Goal: Task Accomplishment & Management: Use online tool/utility

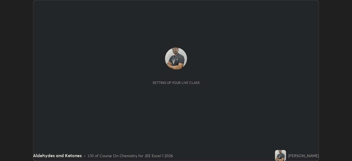
scroll to position [161, 352]
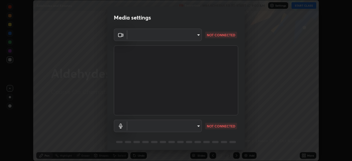
type input "a3b5dc79f1ecfe858b455d0bb3e71d1968431809174183cca7ad938a8bc51832"
type input "2b4ff2a531bbb66c3ed9fbb9367102af051321910ef1f211ca28999e5daa81c5"
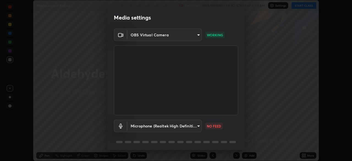
click at [199, 35] on body "Erase all Aldehydes and Ketones Recording WAS SCHEDULED TO START AT 9:00 AM Set…" at bounding box center [176, 80] width 352 height 161
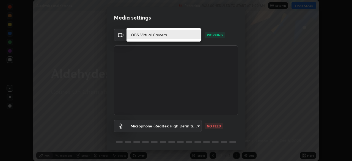
click at [170, 38] on li "OBS Virtual Camera" at bounding box center [164, 34] width 74 height 9
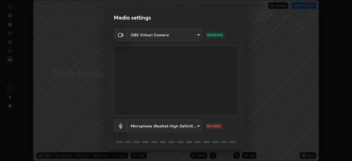
click at [199, 35] on body "Erase all Aldehydes and Ketones Recording WAS SCHEDULED TO START AT 9:00 AM Set…" at bounding box center [176, 80] width 352 height 161
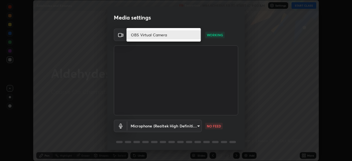
click at [192, 37] on li "OBS Virtual Camera" at bounding box center [164, 34] width 74 height 9
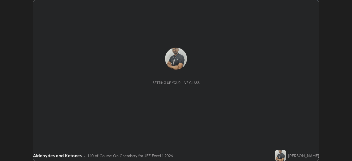
scroll to position [161, 352]
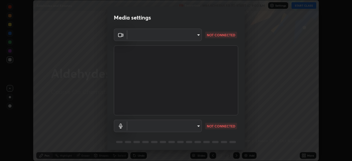
type input "a3b5dc79f1ecfe858b455d0bb3e71d1968431809174183cca7ad938a8bc51832"
type input "2b4ff2a531bbb66c3ed9fbb9367102af051321910ef1f211ca28999e5daa81c5"
click at [196, 36] on body "Erase all Aldehydes and Ketones Recording WAS SCHEDULED TO START AT 9:00 AM Set…" at bounding box center [176, 80] width 352 height 161
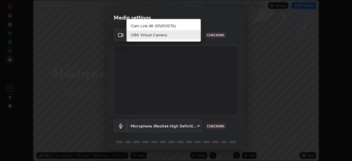
click at [173, 25] on li "Cam Link 4K (0fd9:007b)" at bounding box center [164, 25] width 74 height 9
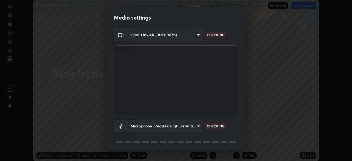
type input "1aa9a2346586593530aac2cf173ef8fd9a708ba55414d838fbce605f7d08cc12"
click at [197, 124] on body "Erase all Aldehydes and Ketones Recording WAS SCHEDULED TO START AT 9:00 AM Set…" at bounding box center [176, 80] width 352 height 161
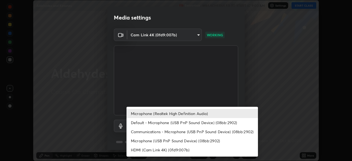
click at [142, 124] on li "Default - Microphone (USB PnP Sound Device) (08bb:2902)" at bounding box center [193, 122] width 132 height 9
type input "default"
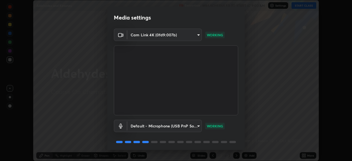
scroll to position [20, 0]
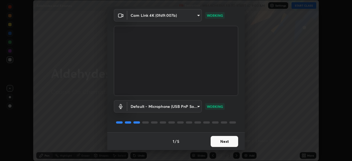
click at [228, 140] on button "Next" at bounding box center [225, 141] width 28 height 11
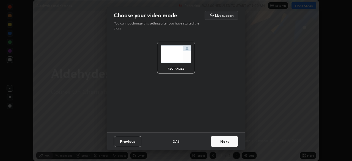
scroll to position [0, 0]
click at [224, 144] on button "Next" at bounding box center [225, 141] width 28 height 11
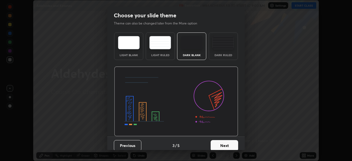
click at [223, 146] on button "Next" at bounding box center [225, 145] width 28 height 11
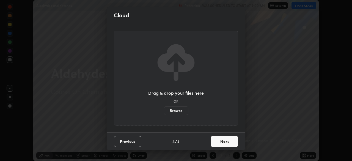
click at [225, 143] on button "Next" at bounding box center [225, 141] width 28 height 11
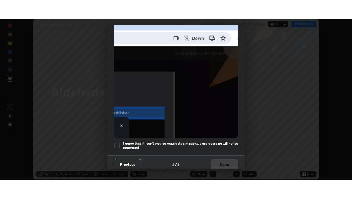
scroll to position [132, 0]
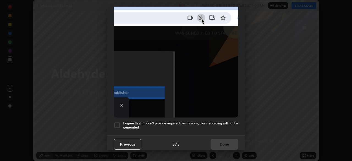
click at [116, 122] on div at bounding box center [117, 125] width 7 height 7
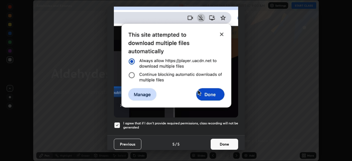
click at [220, 141] on button "Done" at bounding box center [225, 144] width 28 height 11
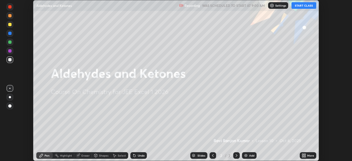
click at [303, 154] on icon at bounding box center [302, 154] width 1 height 1
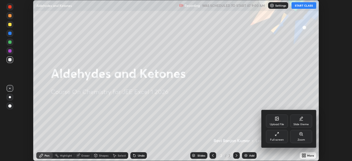
click at [276, 135] on icon at bounding box center [277, 134] width 4 height 4
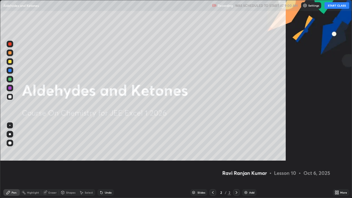
scroll to position [198, 352]
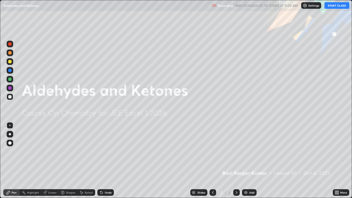
click at [332, 7] on button "START CLASS" at bounding box center [337, 5] width 25 height 7
click at [10, 62] on div at bounding box center [9, 61] width 3 height 3
click at [244, 161] on img at bounding box center [246, 192] width 4 height 4
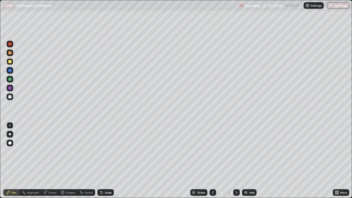
click at [9, 62] on div at bounding box center [9, 61] width 3 height 3
click at [9, 52] on div at bounding box center [9, 52] width 3 height 3
click at [9, 97] on div at bounding box center [9, 96] width 3 height 3
click at [10, 61] on div at bounding box center [9, 61] width 3 height 3
click at [12, 95] on div at bounding box center [10, 97] width 7 height 7
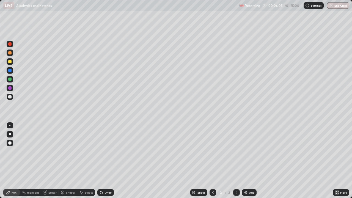
click at [10, 63] on div at bounding box center [9, 61] width 3 height 3
click at [243, 161] on div "Add" at bounding box center [249, 192] width 15 height 7
click at [9, 62] on div at bounding box center [9, 61] width 3 height 3
click at [53, 161] on div "Eraser" at bounding box center [52, 192] width 8 height 3
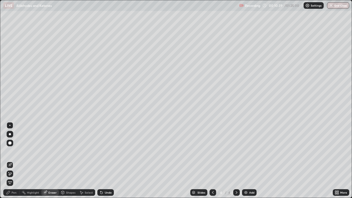
click at [14, 161] on div "Pen" at bounding box center [14, 192] width 5 height 3
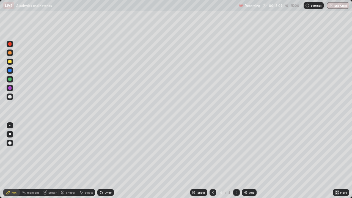
click at [11, 97] on div at bounding box center [9, 96] width 3 height 3
click at [12, 64] on div at bounding box center [10, 61] width 7 height 7
click at [212, 161] on icon at bounding box center [213, 192] width 4 height 4
click at [235, 161] on icon at bounding box center [236, 192] width 4 height 4
click at [10, 97] on div at bounding box center [9, 96] width 3 height 3
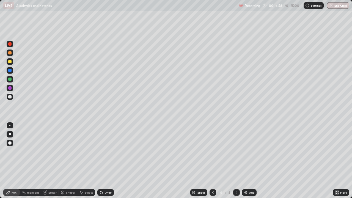
click at [10, 62] on div at bounding box center [9, 61] width 3 height 3
click at [14, 61] on div at bounding box center [10, 61] width 9 height 9
click at [244, 161] on img at bounding box center [246, 192] width 4 height 4
click at [106, 161] on div "Undo" at bounding box center [108, 192] width 7 height 3
click at [107, 161] on div "Undo" at bounding box center [108, 192] width 7 height 3
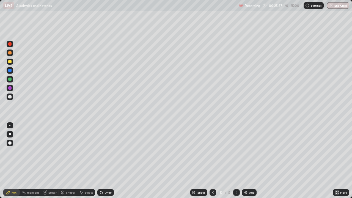
click at [9, 62] on div at bounding box center [9, 61] width 3 height 3
click at [212, 161] on icon at bounding box center [213, 192] width 4 height 4
click at [10, 97] on div at bounding box center [9, 96] width 3 height 3
click at [236, 161] on icon at bounding box center [236, 192] width 4 height 4
click at [106, 161] on div "Undo" at bounding box center [108, 192] width 7 height 3
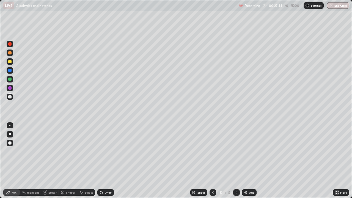
click at [106, 161] on div "Undo" at bounding box center [108, 192] width 7 height 3
click at [105, 161] on div "Undo" at bounding box center [108, 192] width 7 height 3
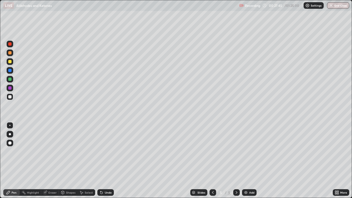
click at [105, 161] on div "Undo" at bounding box center [108, 192] width 7 height 3
click at [10, 62] on div at bounding box center [9, 61] width 3 height 3
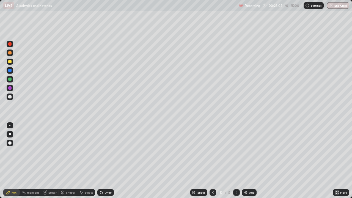
click at [16, 61] on div "Erase all" at bounding box center [9, 99] width 13 height 176
click at [13, 97] on div at bounding box center [10, 97] width 7 height 7
click at [210, 161] on div at bounding box center [213, 192] width 7 height 7
click at [236, 161] on icon at bounding box center [236, 192] width 4 height 4
click at [244, 161] on img at bounding box center [246, 192] width 4 height 4
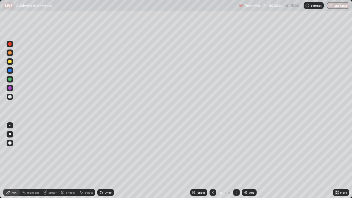
click at [9, 62] on div at bounding box center [9, 61] width 3 height 3
click at [212, 161] on icon at bounding box center [213, 192] width 4 height 4
click at [235, 161] on icon at bounding box center [236, 192] width 4 height 4
click at [10, 97] on div at bounding box center [9, 96] width 3 height 3
click at [9, 62] on div at bounding box center [9, 61] width 3 height 3
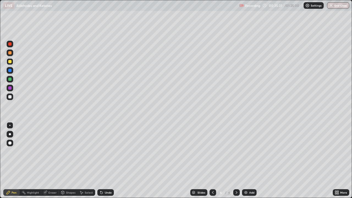
click at [14, 62] on div "Erase all" at bounding box center [9, 99] width 13 height 176
click at [106, 161] on div "Undo" at bounding box center [108, 192] width 7 height 3
click at [12, 97] on div at bounding box center [10, 97] width 7 height 7
click at [11, 62] on div at bounding box center [9, 61] width 3 height 3
click at [110, 161] on div "Undo" at bounding box center [108, 192] width 7 height 3
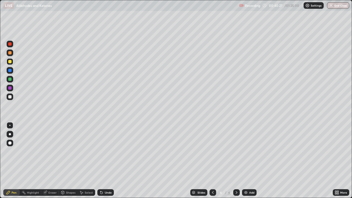
click at [111, 161] on div "Undo" at bounding box center [105, 192] width 17 height 7
click at [106, 161] on div "Undo" at bounding box center [108, 192] width 7 height 3
click at [245, 161] on img at bounding box center [246, 192] width 4 height 4
click at [10, 62] on div at bounding box center [9, 61] width 3 height 3
click at [9, 96] on div at bounding box center [9, 96] width 3 height 3
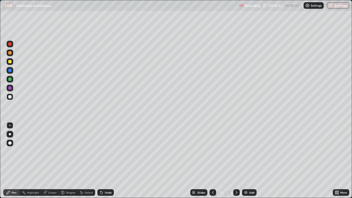
click at [9, 61] on div at bounding box center [9, 61] width 3 height 3
click at [212, 161] on icon at bounding box center [213, 192] width 4 height 4
click at [211, 161] on icon at bounding box center [213, 192] width 4 height 4
click at [212, 161] on div at bounding box center [213, 192] width 7 height 7
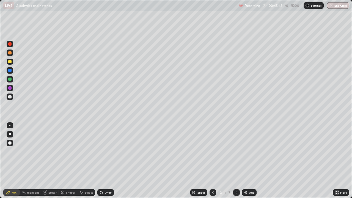
click at [236, 161] on icon at bounding box center [236, 192] width 4 height 4
click at [234, 161] on div at bounding box center [236, 192] width 7 height 7
click at [236, 161] on icon at bounding box center [236, 192] width 4 height 4
click at [12, 97] on div at bounding box center [10, 97] width 7 height 7
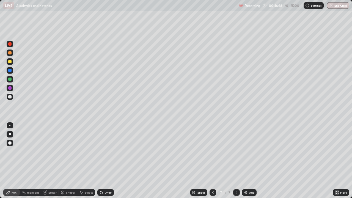
click at [5, 35] on div "Erase all" at bounding box center [9, 99] width 13 height 176
click at [109, 161] on div "Undo" at bounding box center [105, 192] width 17 height 7
click at [243, 161] on div "Add" at bounding box center [249, 192] width 15 height 7
click at [9, 62] on div at bounding box center [9, 61] width 3 height 3
click at [14, 69] on div at bounding box center [10, 70] width 9 height 9
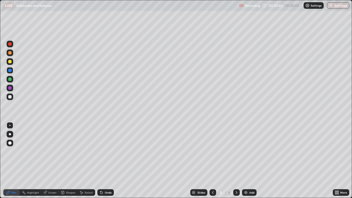
click at [10, 97] on div at bounding box center [9, 96] width 3 height 3
click at [10, 62] on div at bounding box center [9, 61] width 3 height 3
click at [14, 61] on div at bounding box center [10, 61] width 9 height 9
click at [105, 161] on div "Undo" at bounding box center [108, 192] width 7 height 3
click at [106, 161] on div "Undo" at bounding box center [108, 192] width 7 height 3
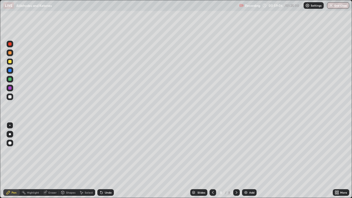
click at [11, 96] on div at bounding box center [9, 96] width 3 height 3
click at [246, 161] on img at bounding box center [246, 192] width 4 height 4
click at [10, 62] on div at bounding box center [9, 61] width 3 height 3
click at [51, 161] on div "Eraser" at bounding box center [52, 192] width 8 height 3
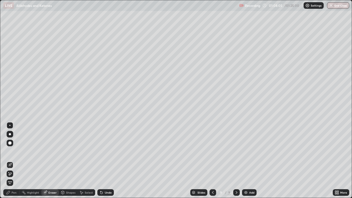
click at [14, 161] on div "Pen" at bounding box center [14, 192] width 5 height 3
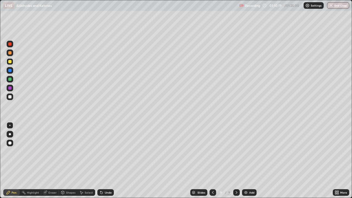
click at [108, 161] on div "Undo" at bounding box center [108, 192] width 7 height 3
click at [10, 97] on div at bounding box center [9, 96] width 3 height 3
click at [244, 161] on img at bounding box center [246, 192] width 4 height 4
click at [108, 161] on div "Undo" at bounding box center [108, 192] width 7 height 3
click at [212, 161] on icon at bounding box center [212, 192] width 4 height 4
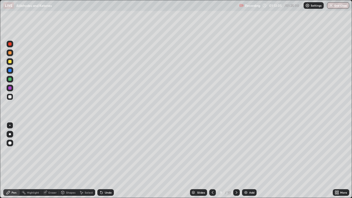
click at [236, 161] on icon at bounding box center [236, 192] width 4 height 4
click at [336, 7] on button "End Class" at bounding box center [338, 5] width 22 height 7
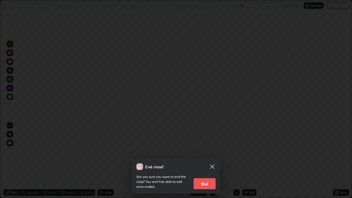
click at [202, 161] on button "End" at bounding box center [205, 183] width 22 height 11
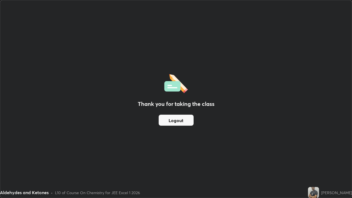
click at [167, 120] on button "Logout" at bounding box center [176, 120] width 35 height 11
click at [165, 121] on button "Logout" at bounding box center [176, 120] width 35 height 11
